Goal: Transaction & Acquisition: Download file/media

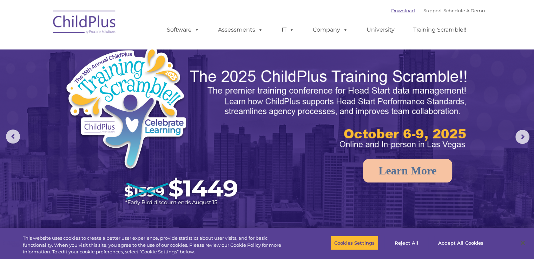
select select "MEDIUM"
click at [391, 12] on link "Download" at bounding box center [403, 11] width 24 height 6
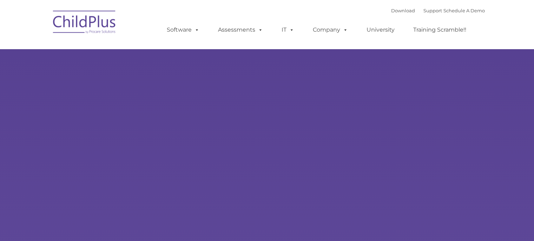
type input ""
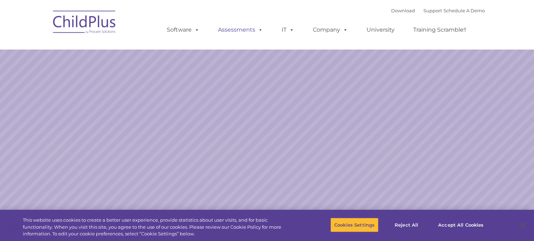
select select "MEDIUM"
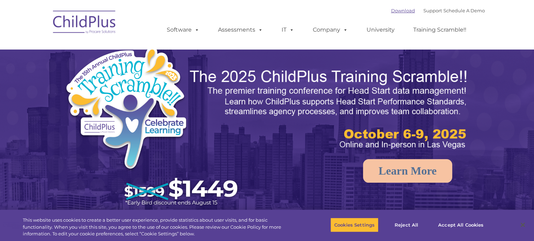
click at [393, 10] on link "Download" at bounding box center [403, 11] width 24 height 6
